Goal: Find specific page/section: Find specific page/section

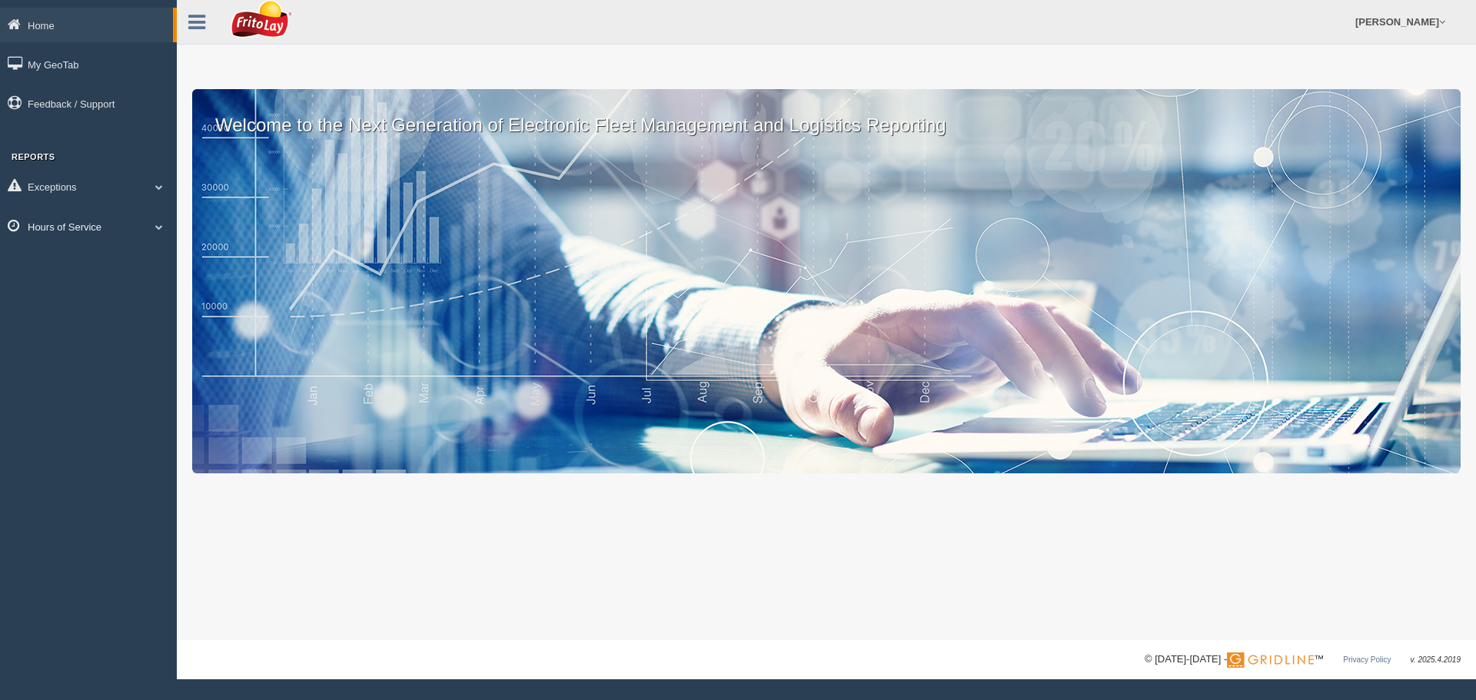
click at [159, 226] on span at bounding box center [159, 227] width 20 height 8
click at [75, 258] on link "HOS Explanation Reports" at bounding box center [100, 262] width 145 height 28
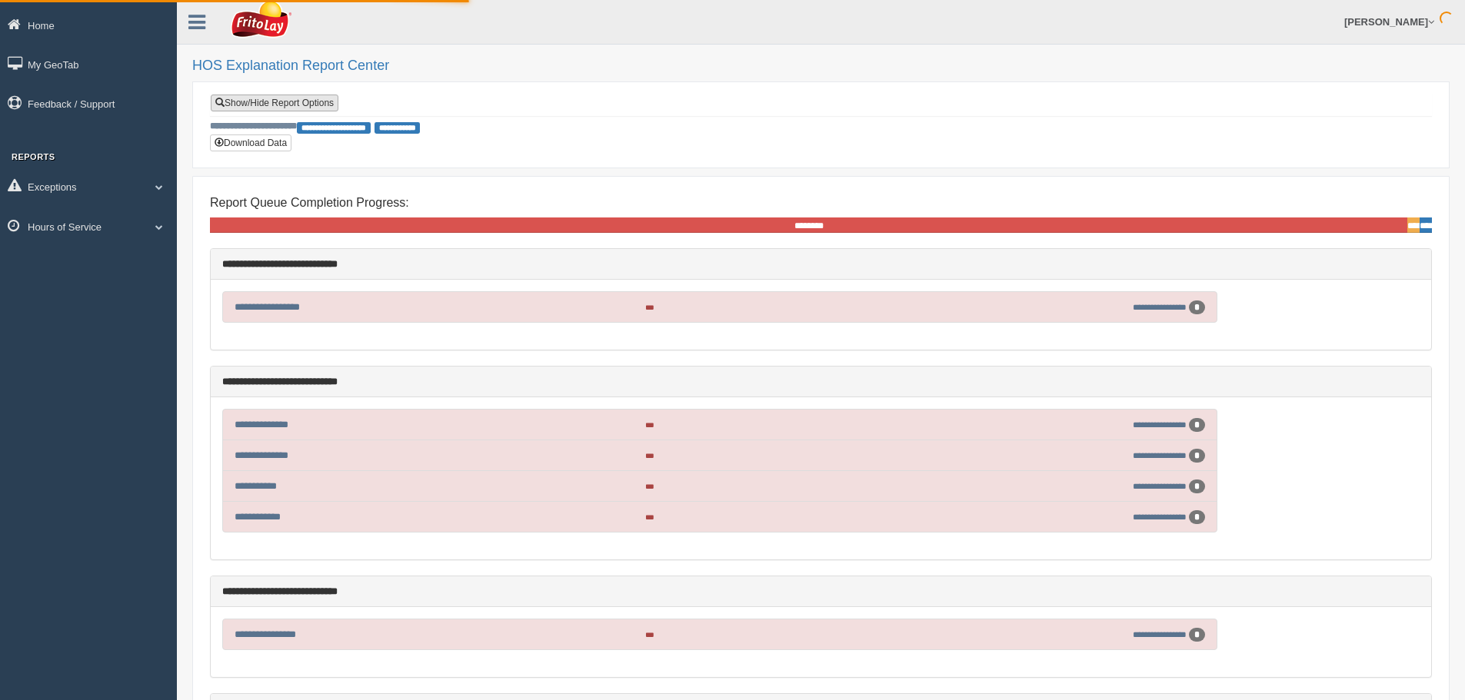
click at [287, 105] on link "Show/Hide Report Options" at bounding box center [275, 103] width 128 height 17
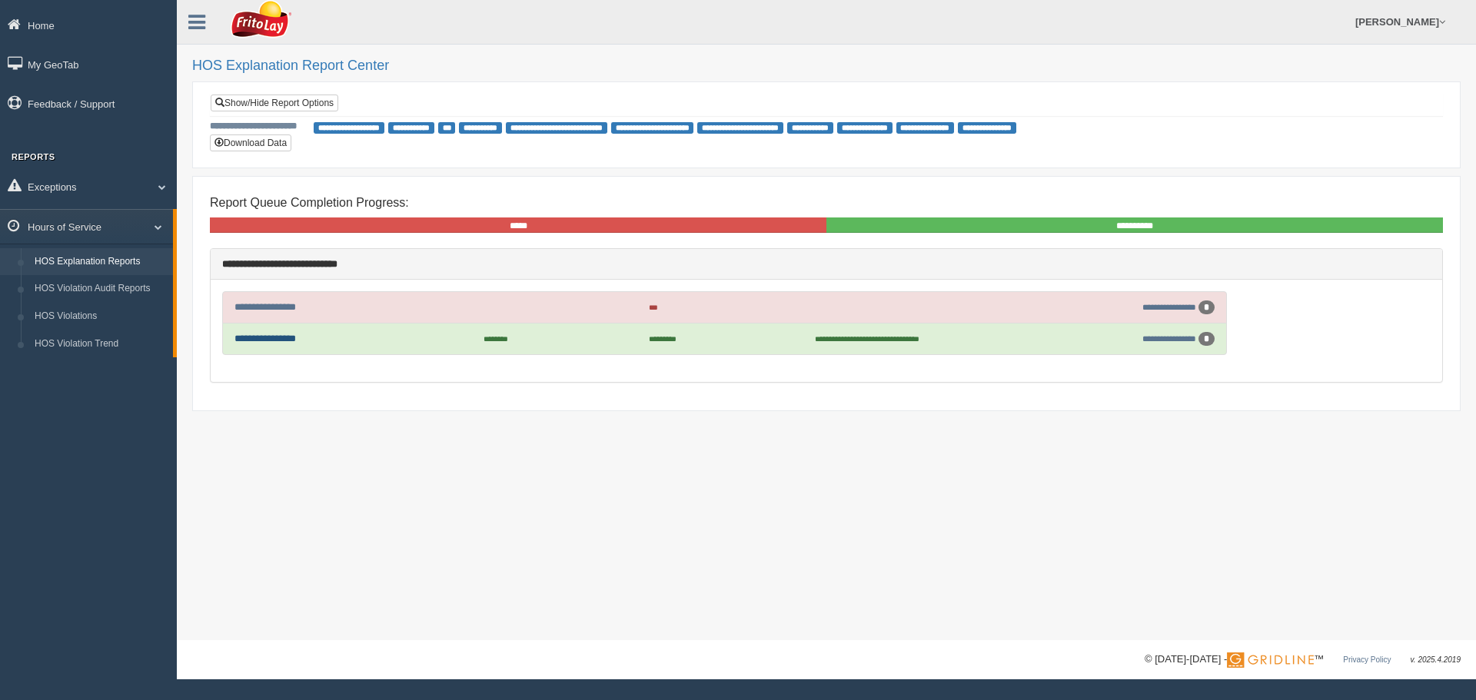
click at [281, 338] on link "**********" at bounding box center [266, 339] width 62 height 10
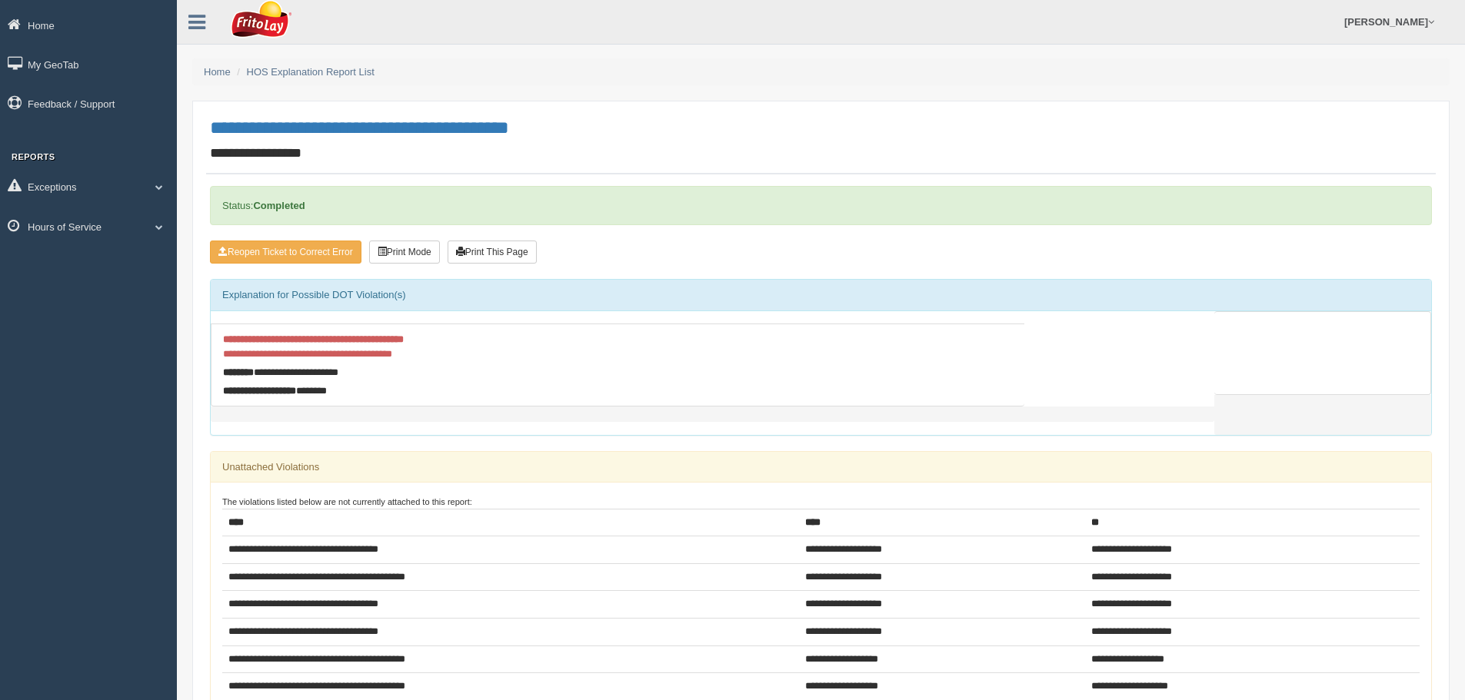
click at [1141, 36] on ul "[PERSON_NAME] Feedback/Support Log Off" at bounding box center [1125, 22] width 631 height 44
click at [531, 251] on button "Print This Page" at bounding box center [491, 252] width 89 height 23
